Goal: Transaction & Acquisition: Subscribe to service/newsletter

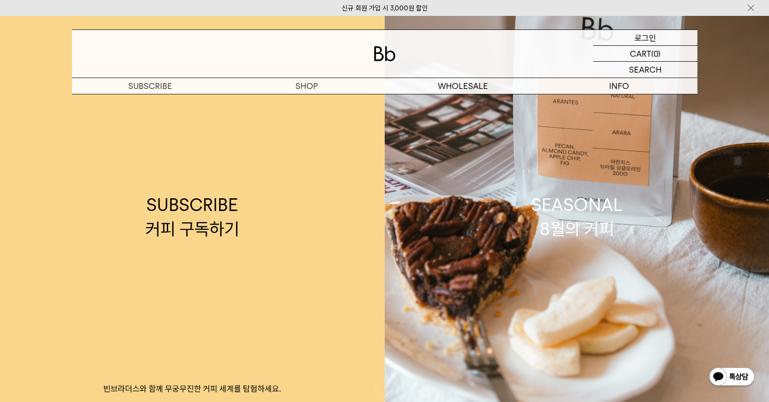
click at [649, 35] on p "로그인" at bounding box center [646, 37] width 22 height 15
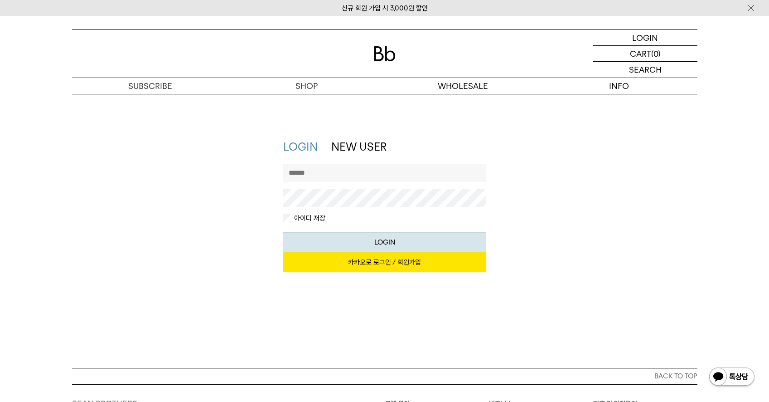
click at [360, 260] on link "카카오로 로그인 / 회원가입" at bounding box center [384, 262] width 203 height 20
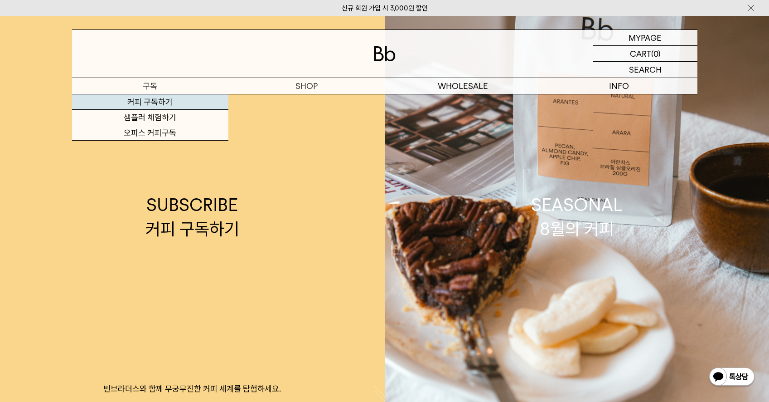
click at [143, 101] on link "커피 구독하기" at bounding box center [150, 101] width 156 height 15
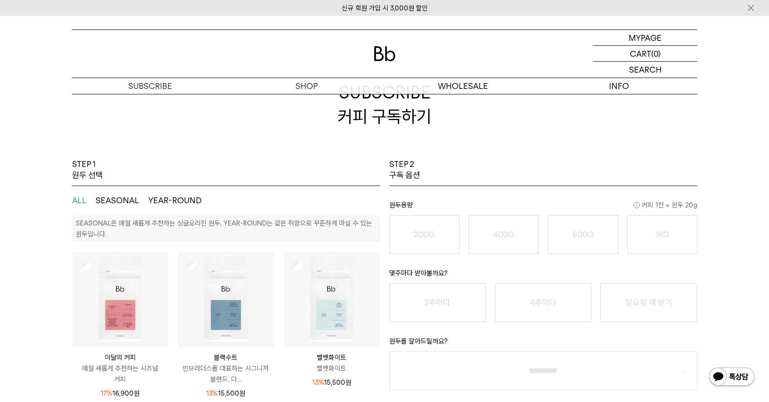
scroll to position [136, 0]
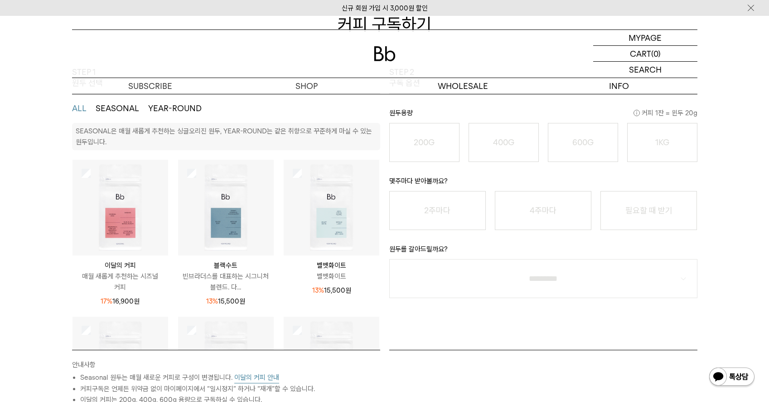
click at [203, 190] on img at bounding box center [226, 208] width 96 height 96
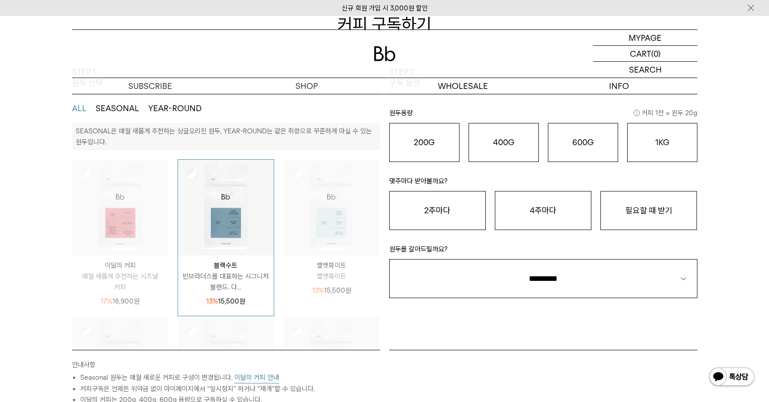
click at [201, 189] on img at bounding box center [226, 208] width 96 height 96
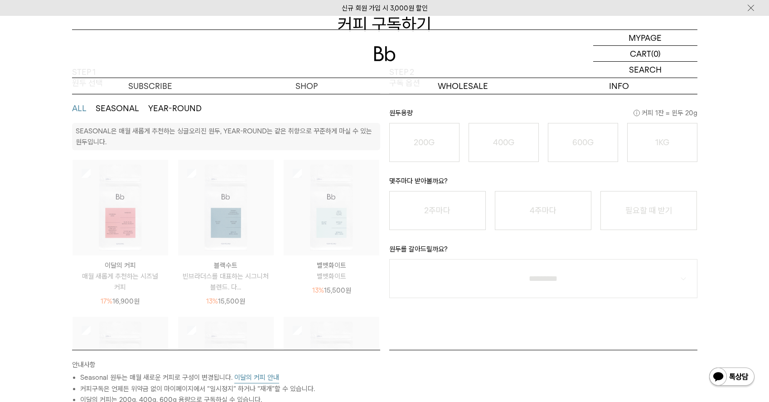
click at [206, 188] on img at bounding box center [226, 208] width 96 height 96
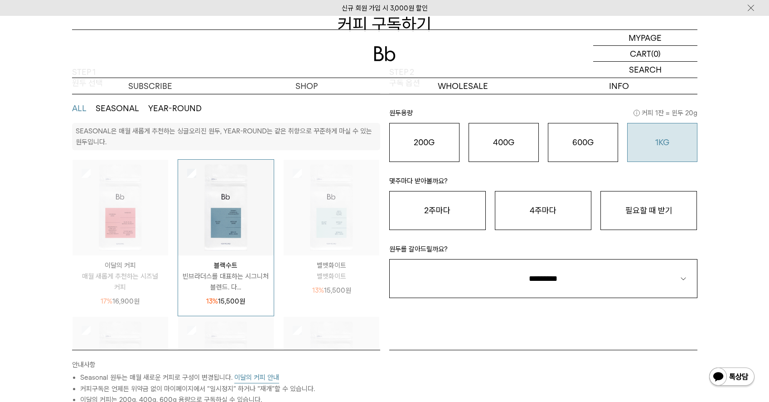
click at [662, 138] on o "1KG" at bounding box center [662, 142] width 14 height 10
click at [637, 211] on button "필요할 때 받기" at bounding box center [649, 210] width 97 height 39
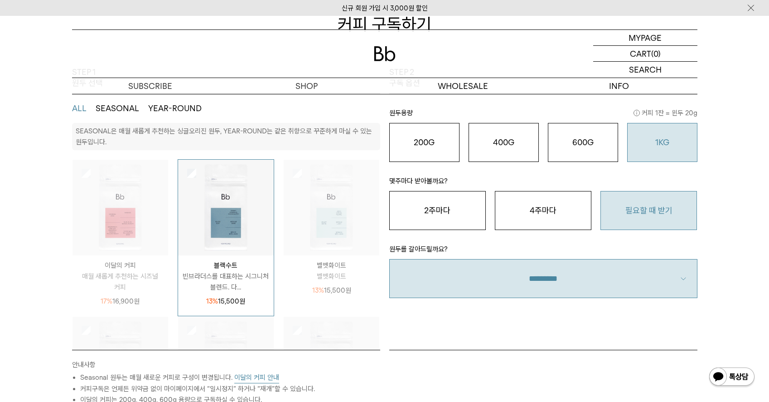
click at [611, 272] on select "**********" at bounding box center [543, 278] width 308 height 39
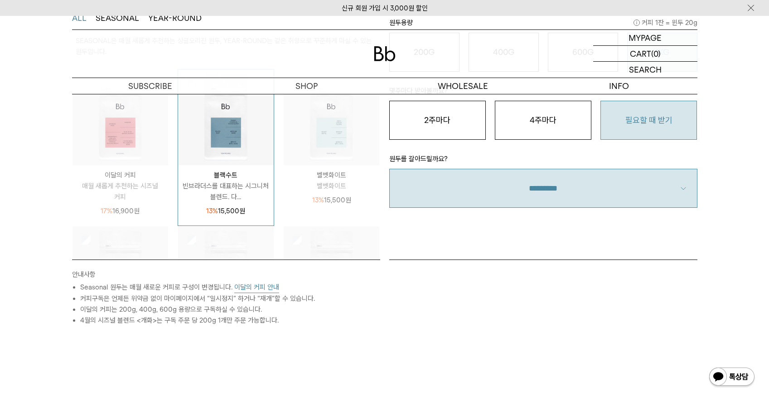
scroll to position [227, 0]
click at [640, 189] on select "**********" at bounding box center [543, 187] width 308 height 39
select select "**"
click at [389, 168] on select "**********" at bounding box center [543, 187] width 308 height 39
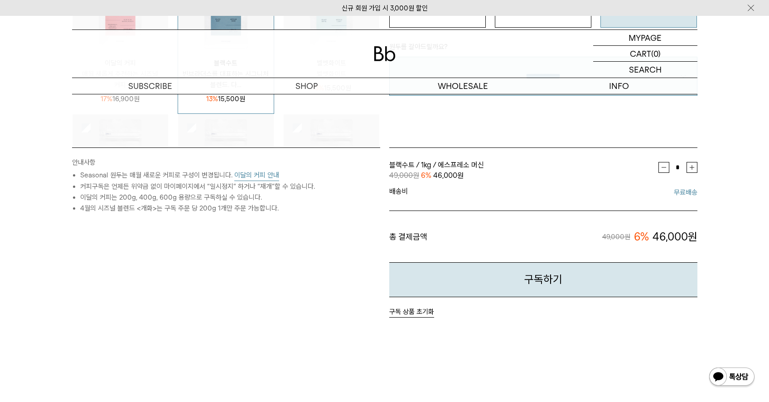
scroll to position [363, 0]
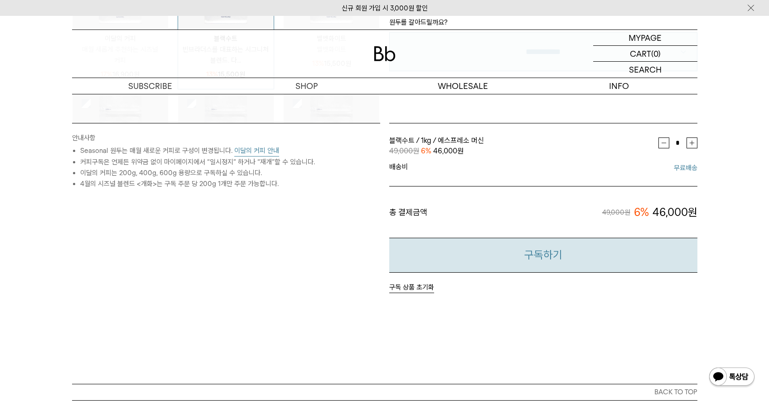
click at [539, 257] on button "구독하기" at bounding box center [543, 255] width 308 height 35
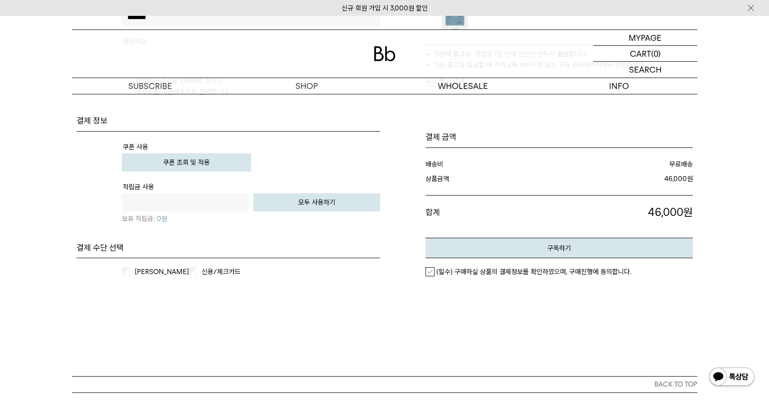
scroll to position [363, 0]
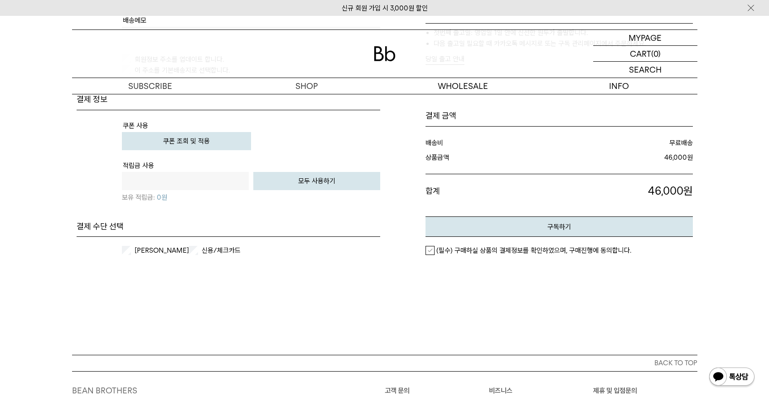
click at [428, 248] on label "(필수) 구매하실 상품의 결제정보를 확인하였으며, 구매진행에 동의합니다." at bounding box center [529, 250] width 206 height 9
click at [563, 227] on button "구독하기" at bounding box center [559, 226] width 267 height 20
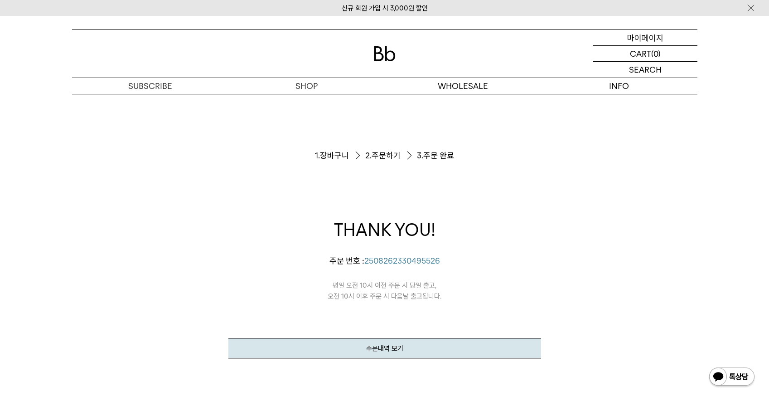
click at [652, 39] on p "마이페이지" at bounding box center [645, 37] width 36 height 15
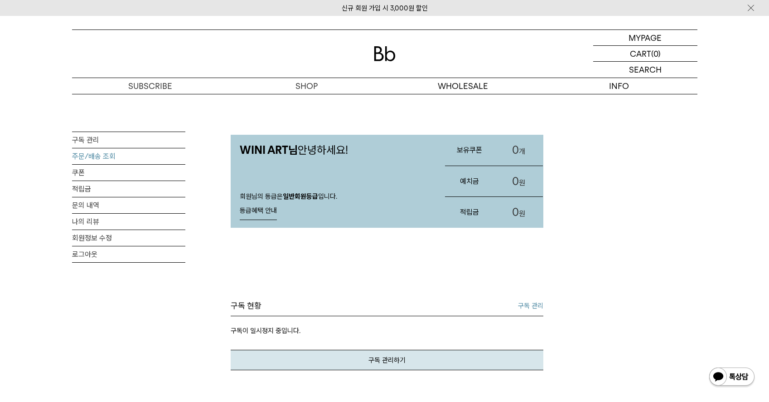
click at [86, 155] on link "주문/배송 조회" at bounding box center [128, 156] width 113 height 16
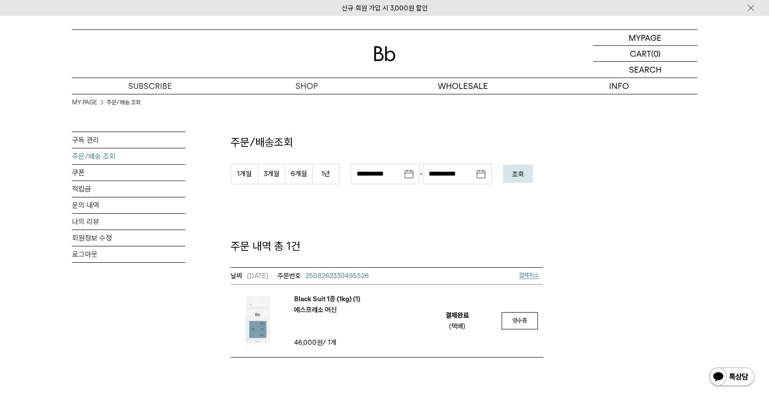
scroll to position [136, 0]
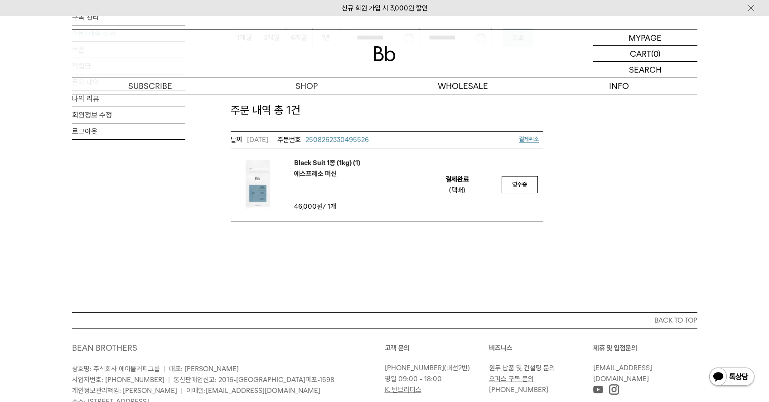
click at [342, 139] on span "2508262330495526" at bounding box center [337, 140] width 63 height 8
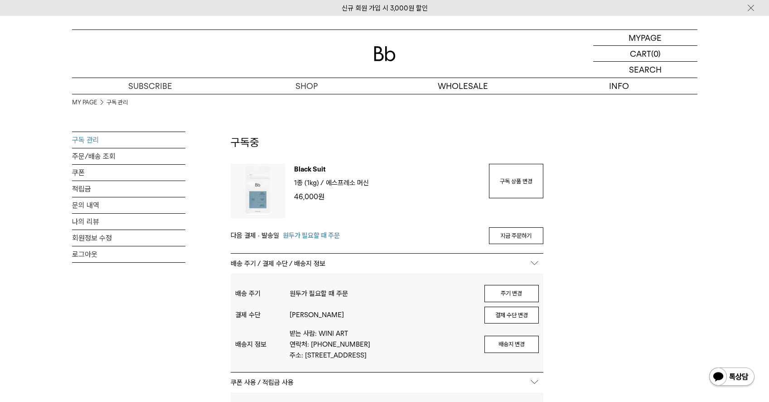
scroll to position [181, 0]
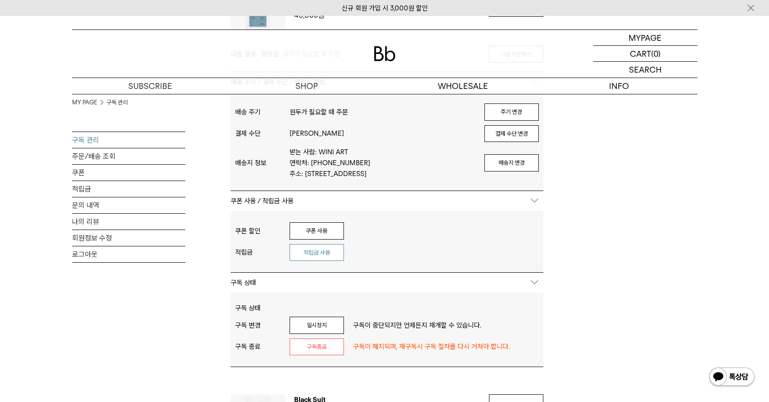
click at [313, 258] on button "적립금 사용" at bounding box center [317, 252] width 54 height 17
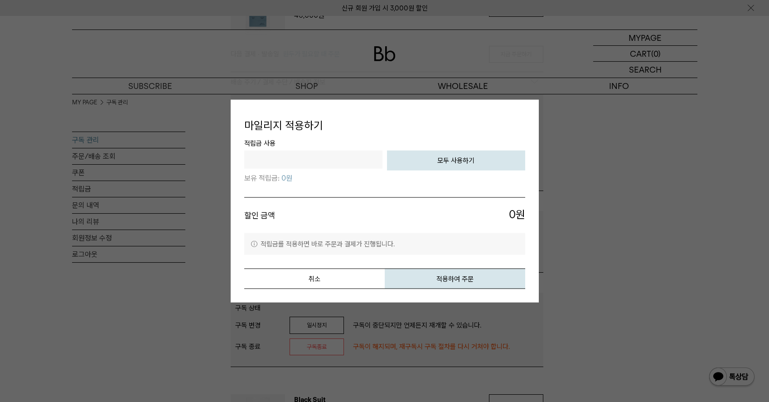
click at [176, 320] on div at bounding box center [384, 201] width 769 height 402
click at [592, 243] on div at bounding box center [384, 201] width 769 height 402
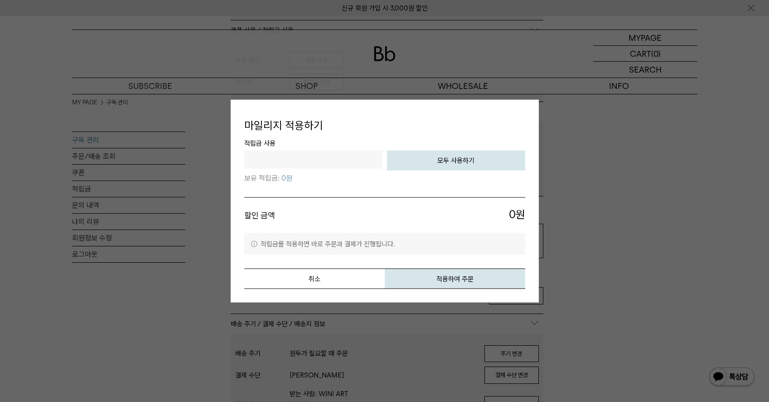
scroll to position [408, 0]
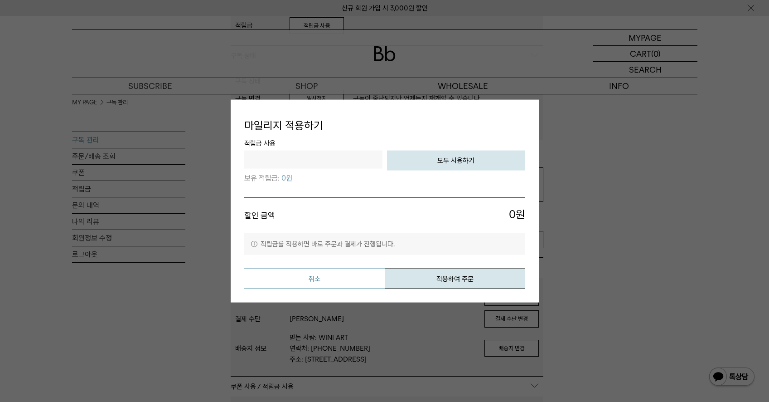
click at [336, 275] on button "취소" at bounding box center [314, 278] width 141 height 20
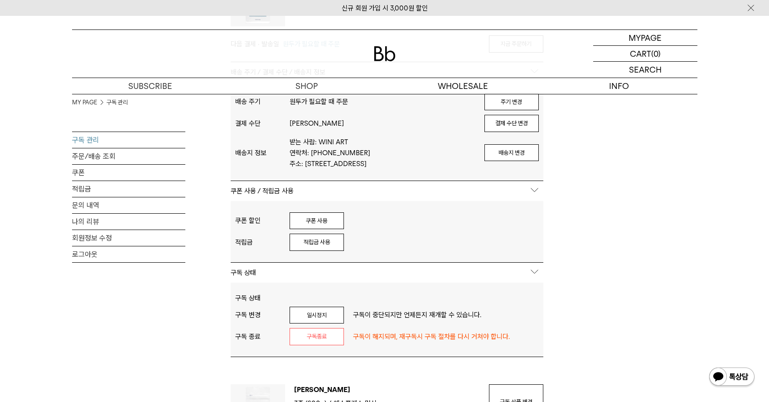
scroll to position [635, 0]
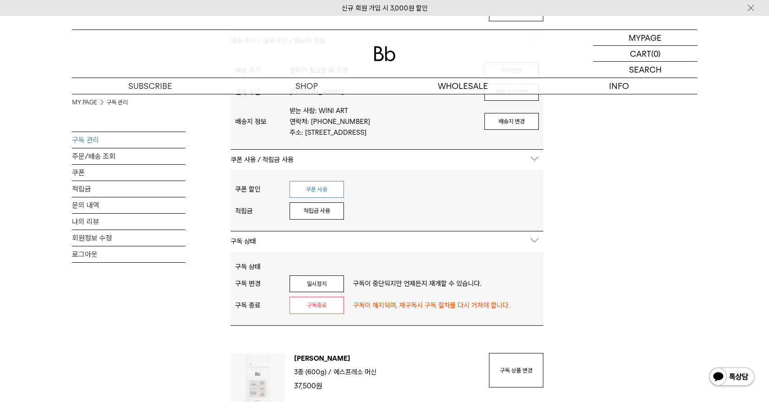
click at [320, 198] on button "쿠폰 사용" at bounding box center [317, 189] width 54 height 17
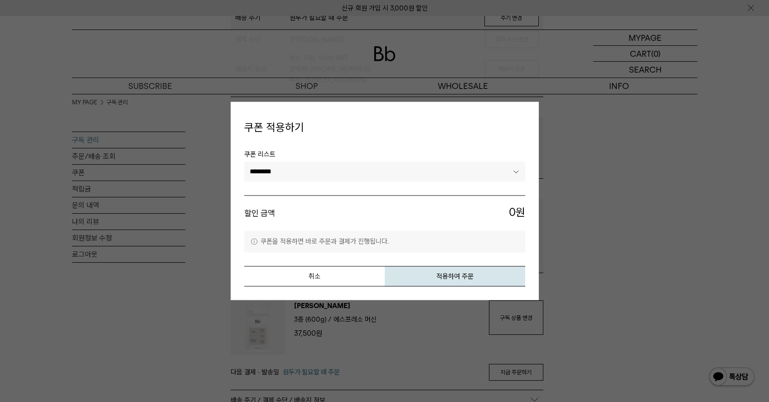
scroll to position [816, 0]
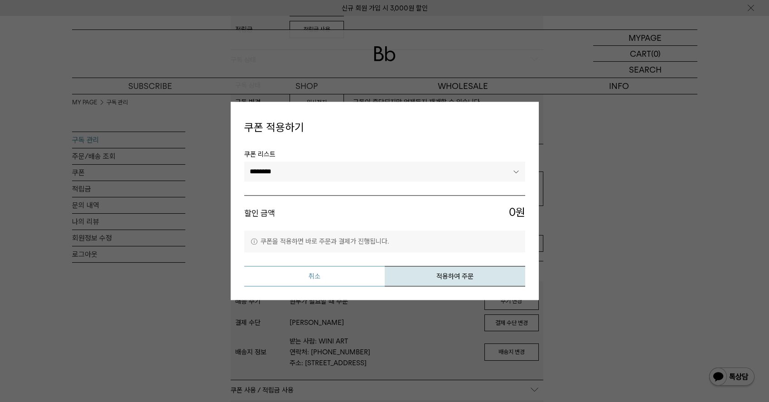
click at [313, 276] on button "취소" at bounding box center [314, 276] width 141 height 20
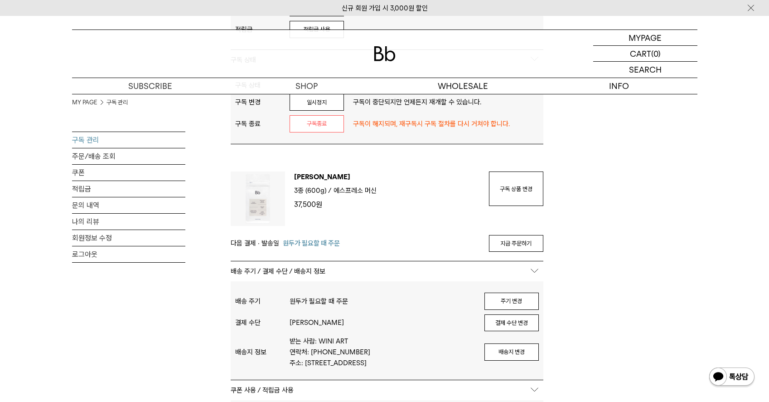
click at [165, 306] on div "MY PAGE 구독 관리 구독 관리 주문/배송 조회 쿠폰 적립금 문의 내역 나의 리뷰 회원정보 수정 로그아웃" at bounding box center [128, 237] width 113 height 213
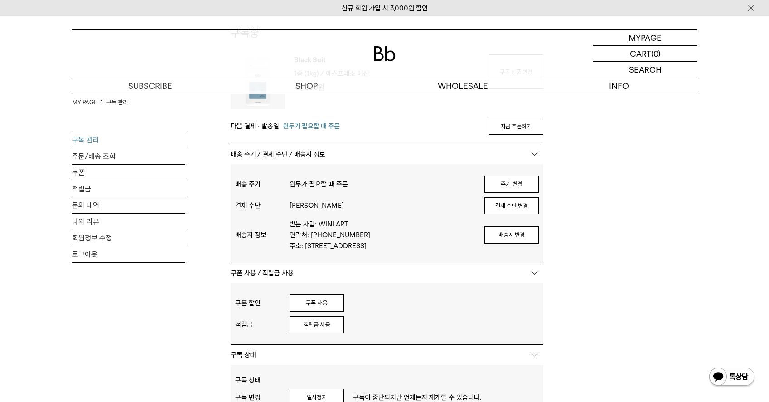
scroll to position [227, 0]
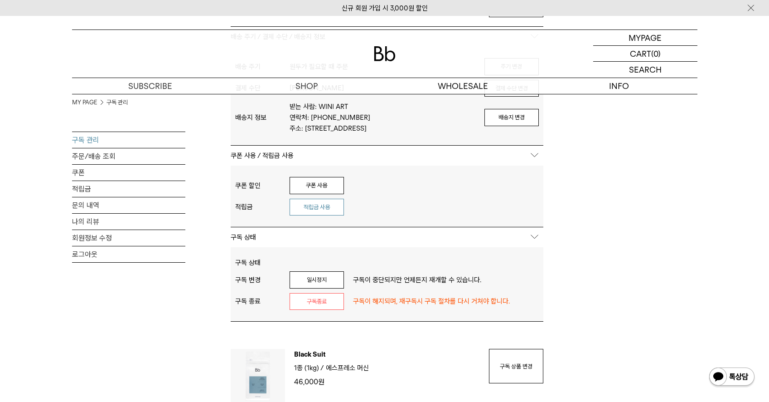
click at [328, 211] on button "적립금 사용" at bounding box center [317, 207] width 54 height 17
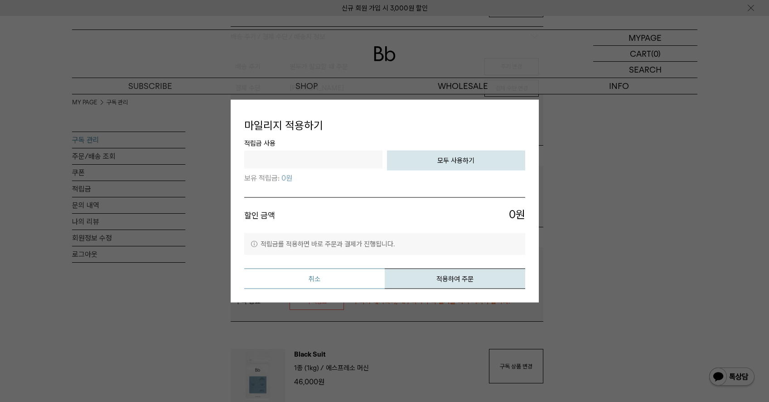
click at [291, 281] on button "취소" at bounding box center [314, 278] width 141 height 20
